Goal: Task Accomplishment & Management: Manage account settings

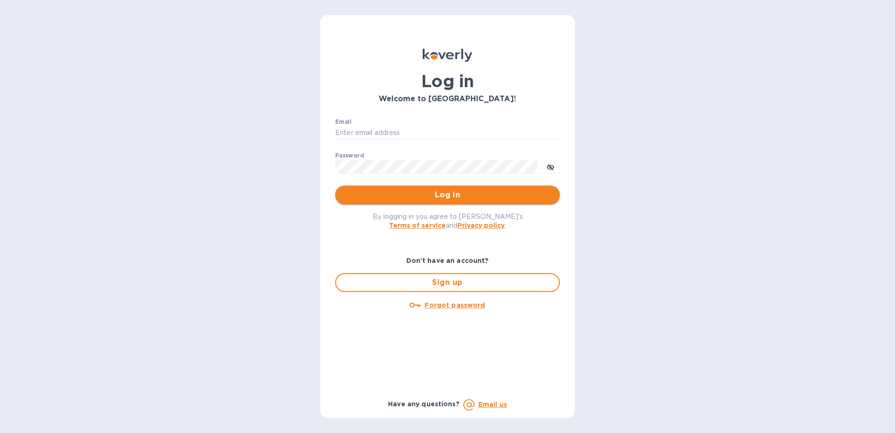
type input "fshobe@goldenramimports.com"
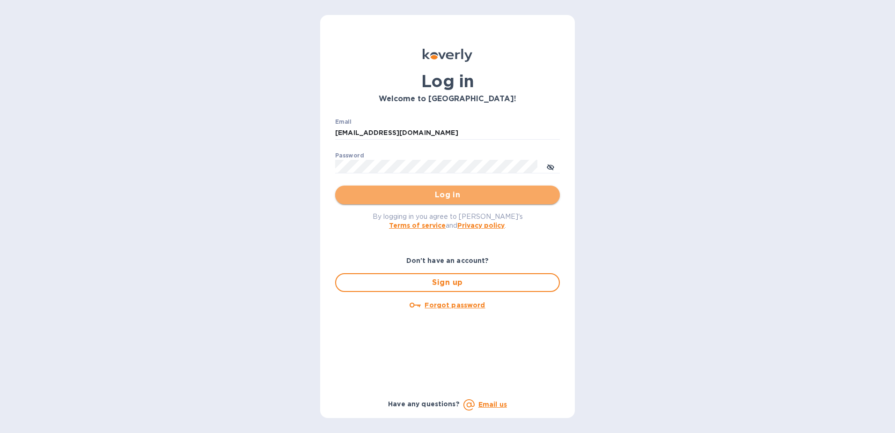
click at [430, 196] on span "Log in" at bounding box center [448, 194] width 210 height 11
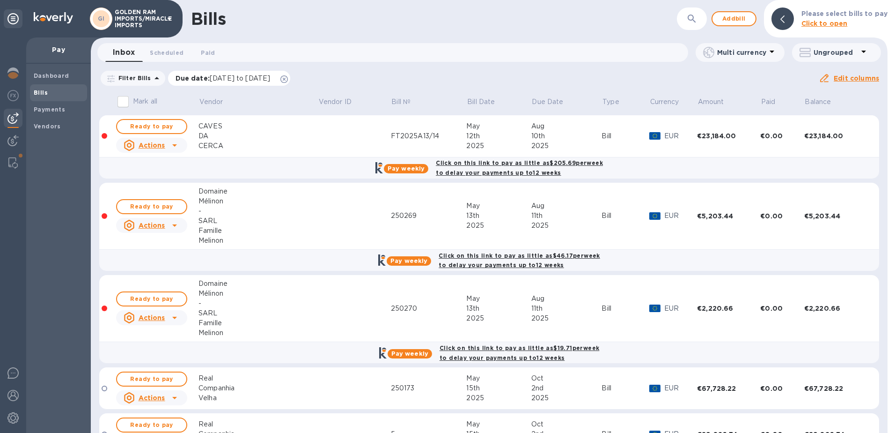
click at [288, 79] on icon at bounding box center [283, 78] width 7 height 7
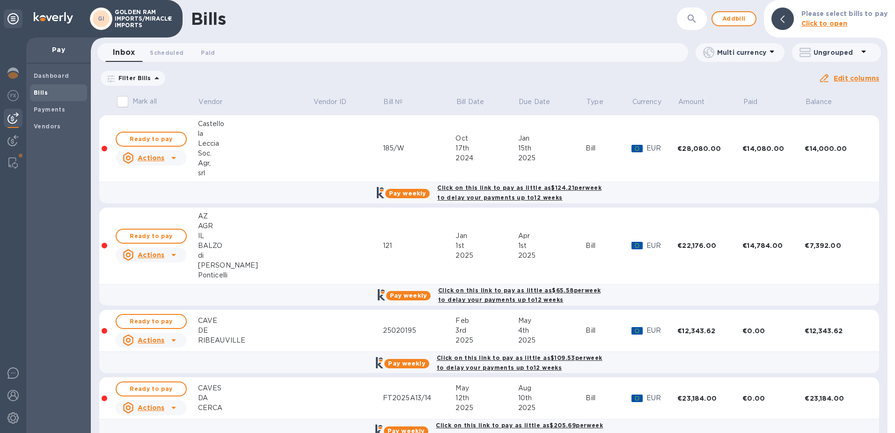
click at [415, 364] on b "Pay weekly" at bounding box center [406, 363] width 37 height 7
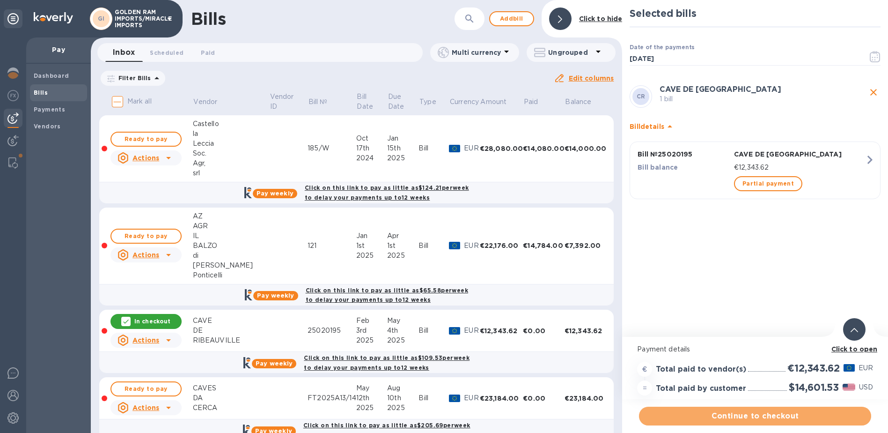
drag, startPoint x: 743, startPoint y: 416, endPoint x: 276, endPoint y: 382, distance: 468.0
click at [312, 394] on div "Bills ​ Add [PERSON_NAME] to hide Inbox 0 Scheduled 0 Paid 0 Multi currency Ung…" at bounding box center [489, 216] width 797 height 433
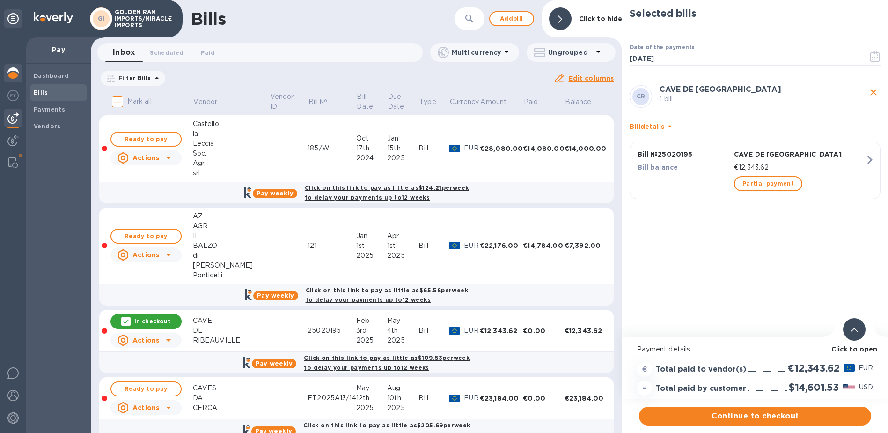
click at [7, 72] on img at bounding box center [12, 72] width 11 height 11
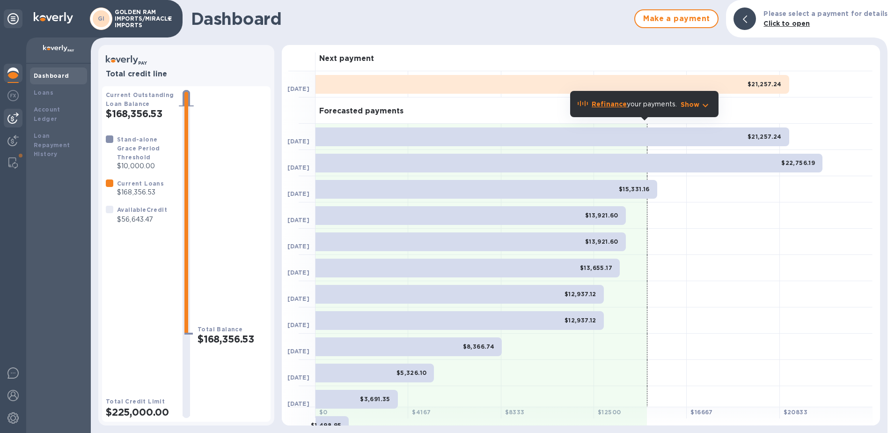
click at [14, 120] on img at bounding box center [12, 117] width 11 height 11
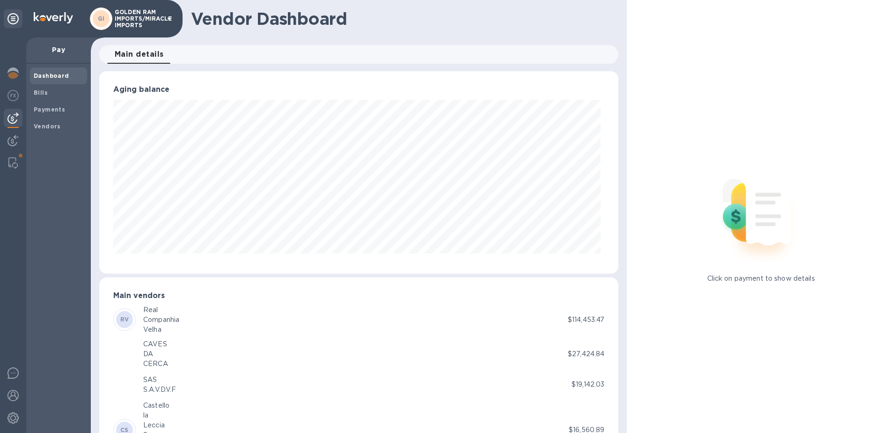
scroll to position [202, 516]
click at [39, 94] on b "Bills" at bounding box center [41, 92] width 14 height 7
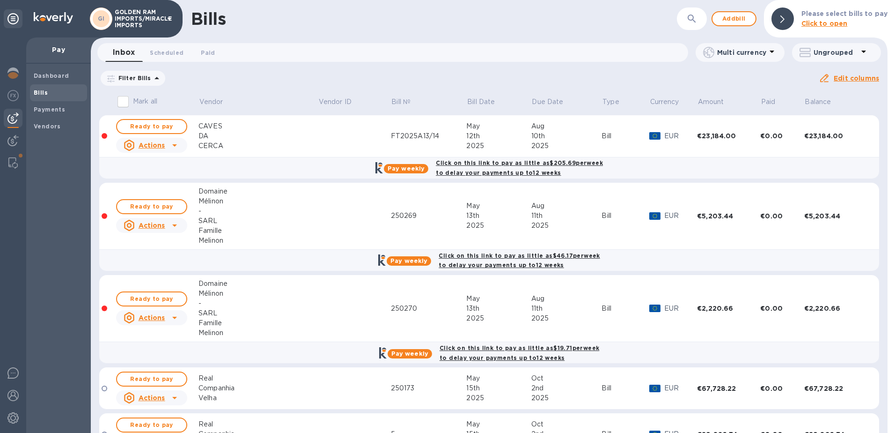
click at [0, 0] on icon at bounding box center [0, 0] width 0 height 0
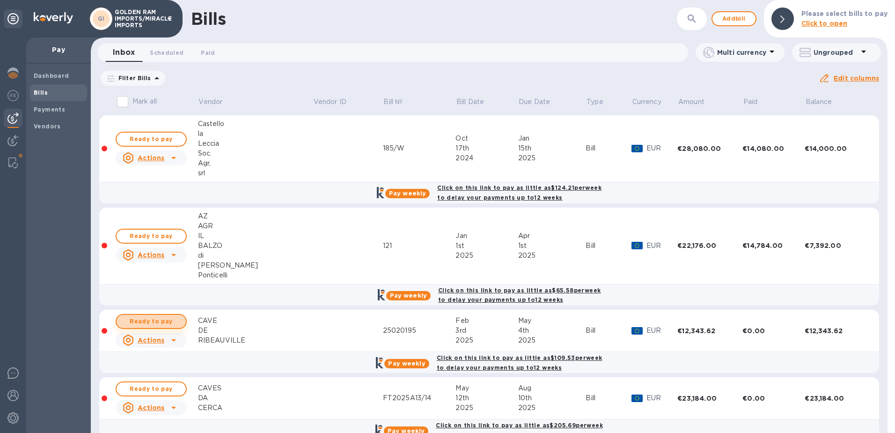
click at [175, 316] on span "Ready to pay" at bounding box center [151, 321] width 54 height 11
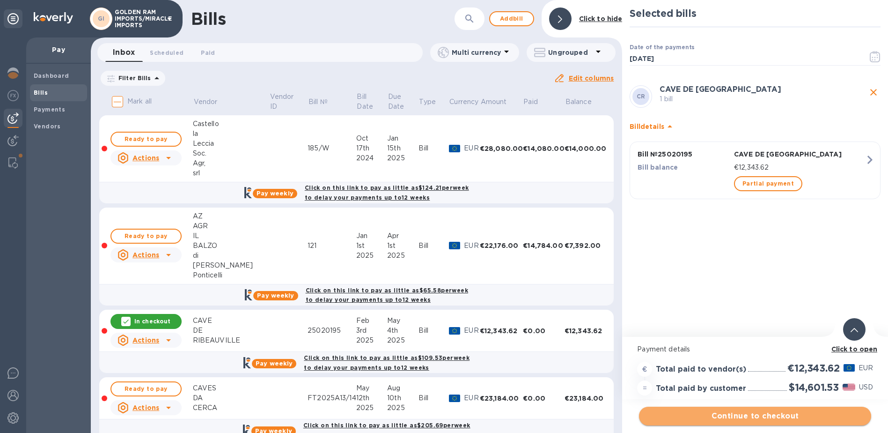
click at [760, 417] on span "Continue to checkout" at bounding box center [755, 415] width 217 height 11
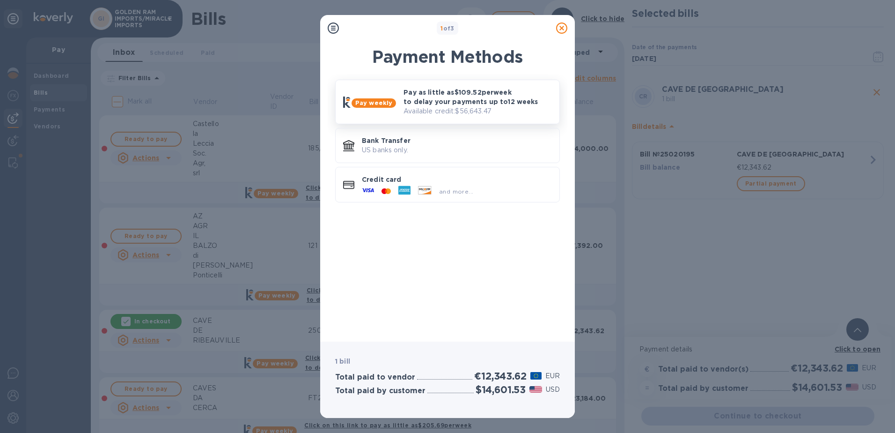
click at [435, 94] on p "Pay as little as $109.52 per week to delay your payments up to 12 weeks" at bounding box center [478, 97] width 148 height 19
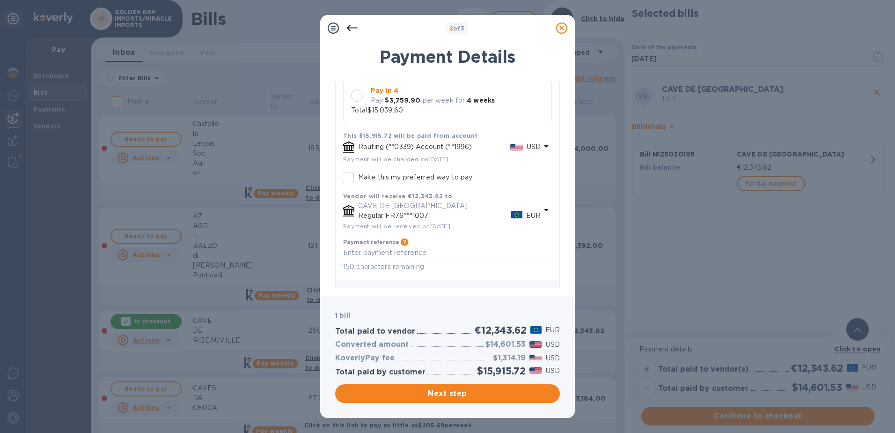
scroll to position [187, 0]
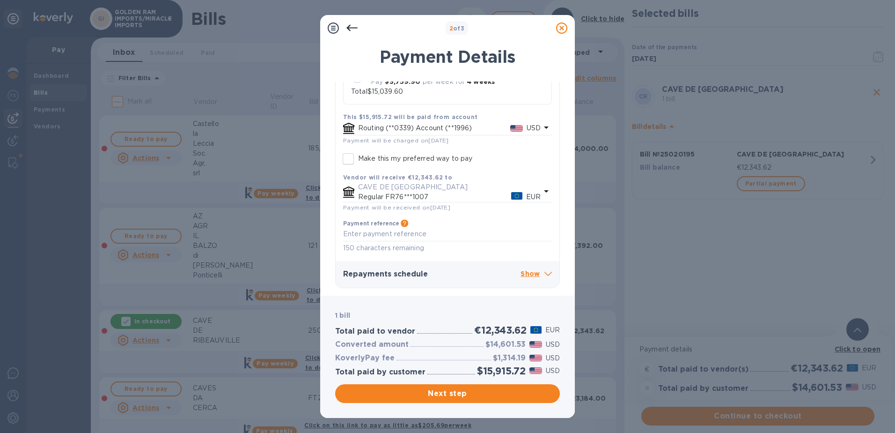
click at [539, 270] on p "Show" at bounding box center [536, 274] width 31 height 12
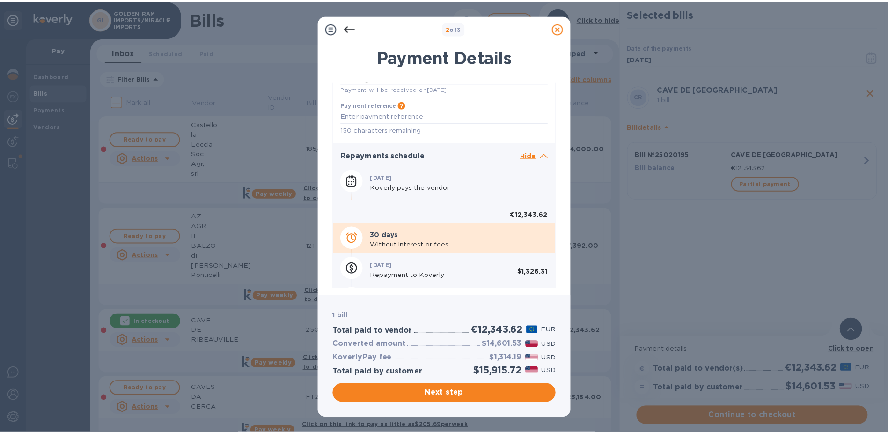
scroll to position [309, 0]
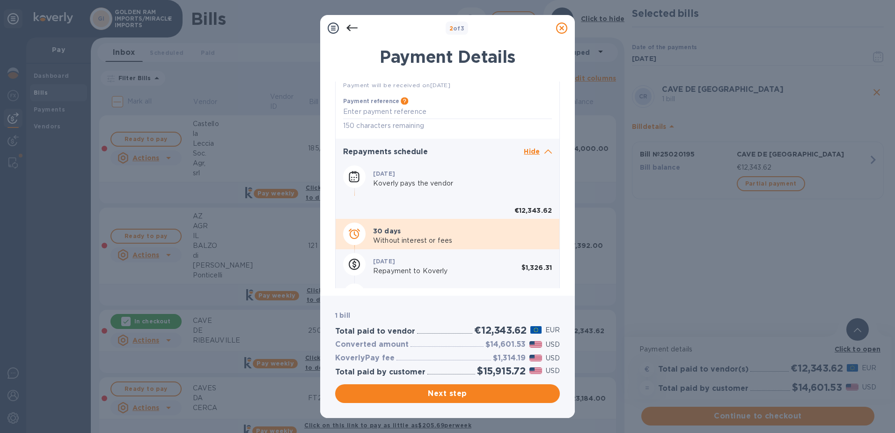
click at [560, 25] on icon at bounding box center [561, 27] width 11 height 11
